Goal: Transaction & Acquisition: Purchase product/service

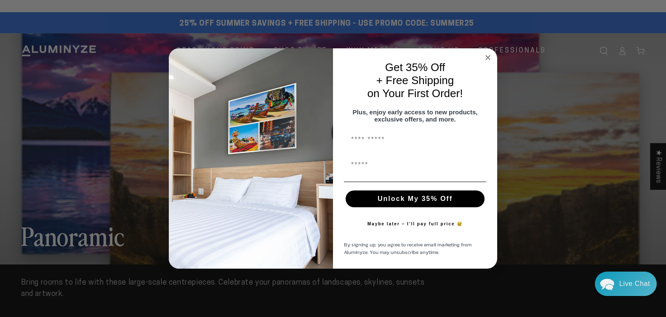
click at [484, 54] on circle "Close dialog" at bounding box center [488, 58] width 10 height 10
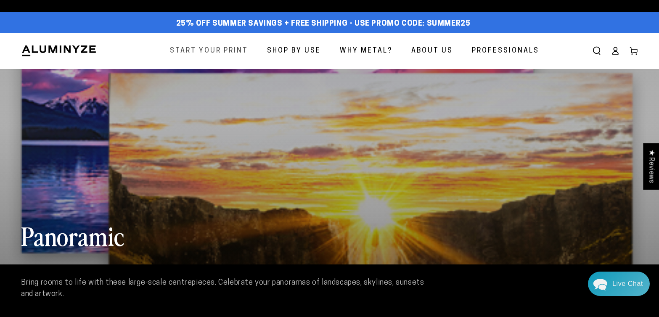
click at [217, 51] on span "Start Your Print" at bounding box center [209, 51] width 78 height 12
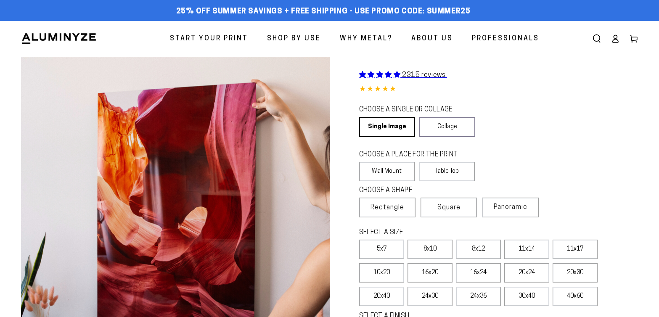
scroll to position [42, 0]
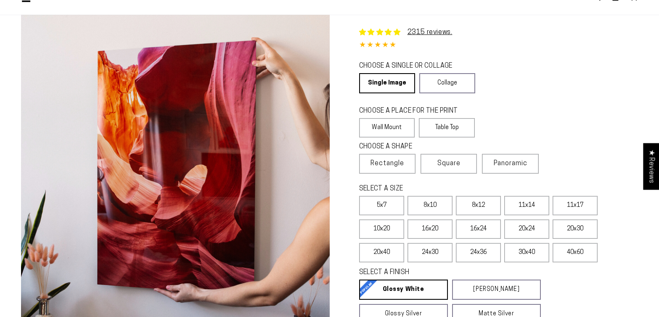
select select "**********"
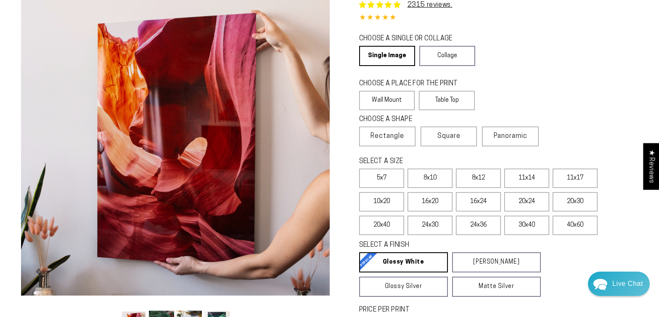
scroll to position [84, 0]
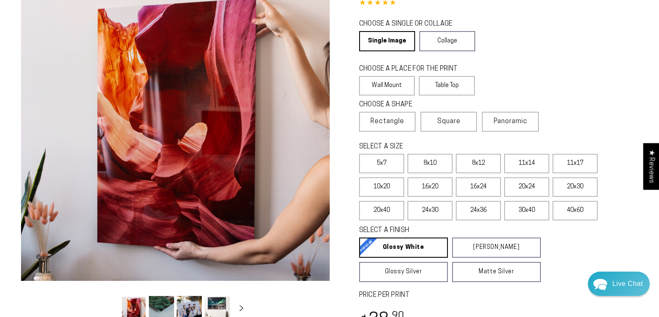
click at [507, 121] on span "Panoramic" at bounding box center [511, 121] width 34 height 7
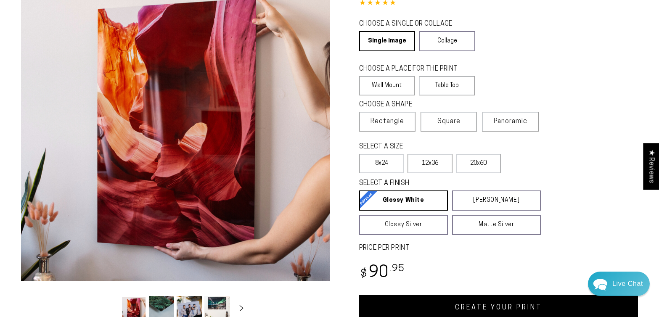
click at [477, 162] on label "20x60" at bounding box center [478, 163] width 45 height 19
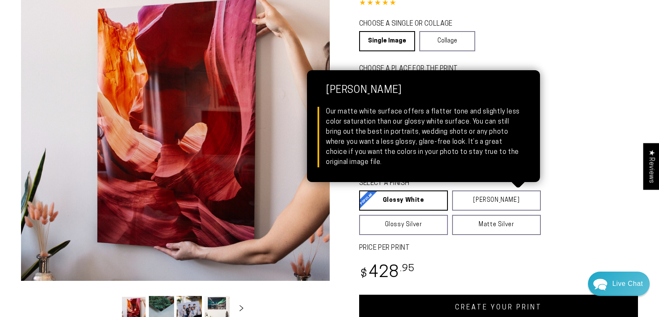
click at [483, 204] on link "Matte White Matte White Our matte white surface offers a flatter tone and sligh…" at bounding box center [496, 201] width 89 height 20
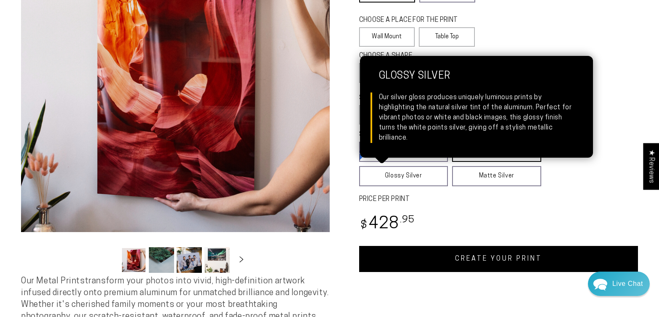
scroll to position [84, 0]
